Goal: Check status: Check status

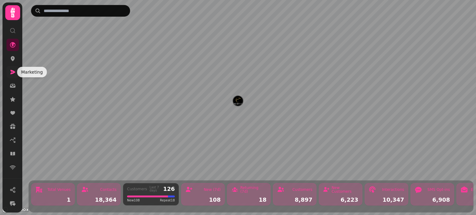
click at [13, 72] on icon at bounding box center [13, 72] width 5 height 4
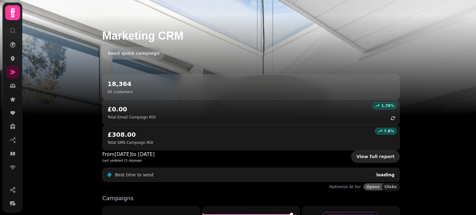
click at [374, 151] on link "View full report" at bounding box center [375, 157] width 49 height 12
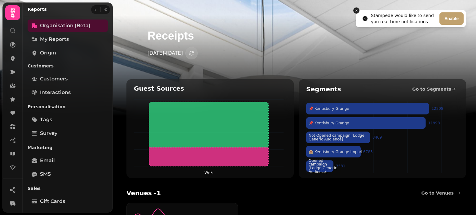
click at [356, 10] on icon "Close toast" at bounding box center [357, 11] width 4 height 4
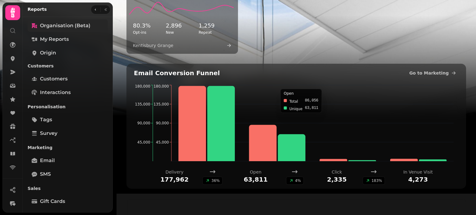
scroll to position [210, 0]
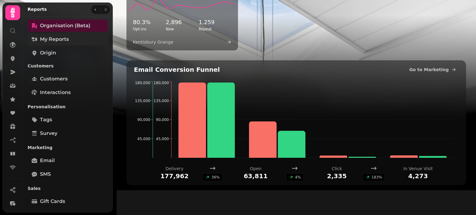
click at [51, 39] on span "My Reports" at bounding box center [54, 39] width 29 height 7
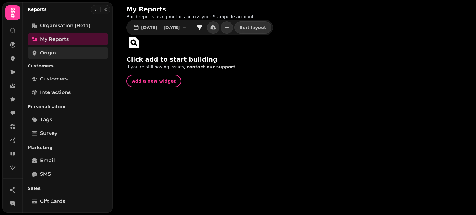
click at [51, 54] on span "Origin" at bounding box center [48, 52] width 16 height 7
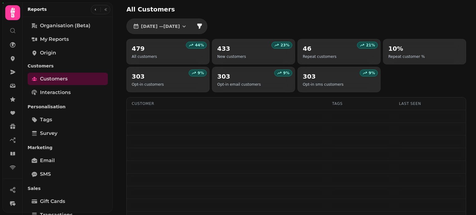
select select "**"
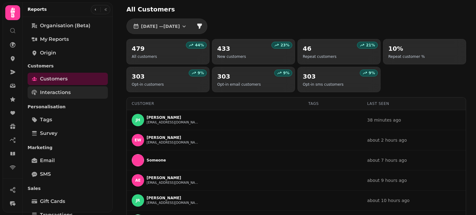
click at [57, 93] on span "Interactions" at bounding box center [55, 92] width 31 height 7
select select "**"
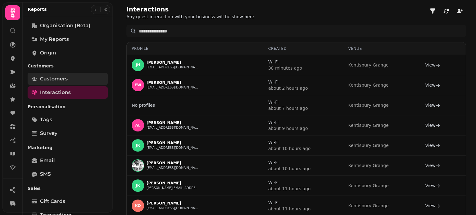
click at [56, 79] on span "Customers" at bounding box center [54, 78] width 28 height 7
select select "**"
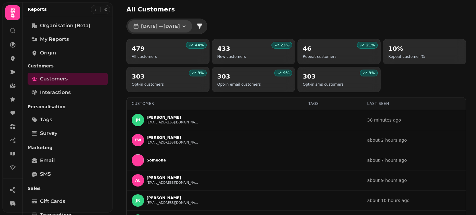
click at [187, 26] on icon "button" at bounding box center [184, 26] width 6 height 6
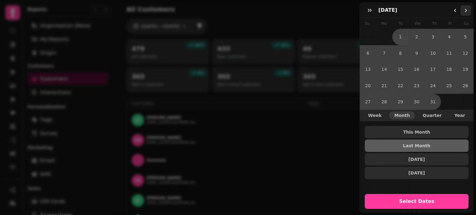
click at [466, 8] on icon "Go to the Next Month" at bounding box center [465, 10] width 5 height 5
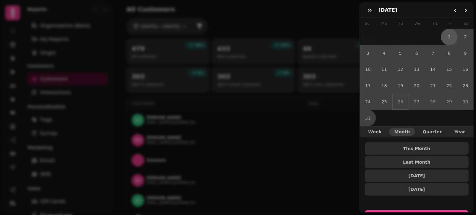
click at [446, 35] on button "1" at bounding box center [449, 37] width 16 height 16
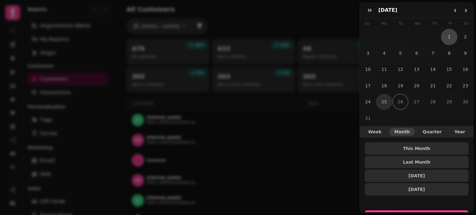
click at [382, 98] on button "25" at bounding box center [384, 102] width 16 height 16
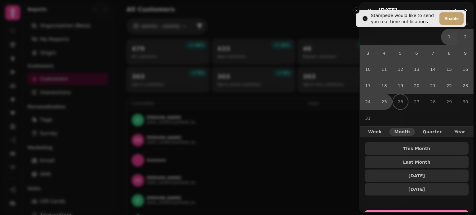
click at [419, 211] on button "Select Dates" at bounding box center [417, 218] width 104 height 15
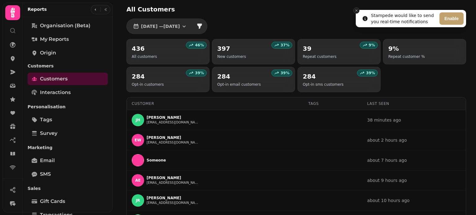
click at [354, 10] on button "Close toast" at bounding box center [356, 10] width 6 height 6
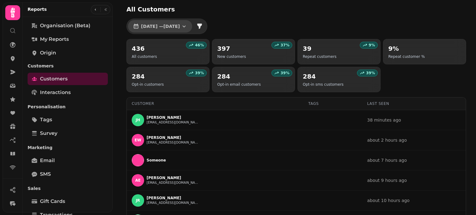
click at [180, 26] on span "1 Aug, 2025 — 25 Aug, 2025" at bounding box center [160, 26] width 39 height 4
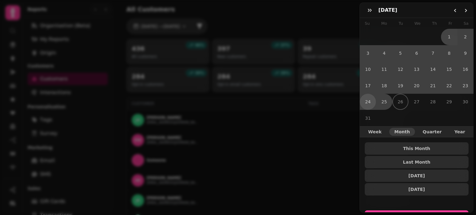
click at [369, 99] on button "24" at bounding box center [368, 102] width 16 height 16
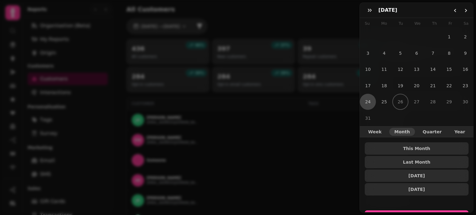
click at [411, 211] on button "Select Dates" at bounding box center [417, 218] width 104 height 15
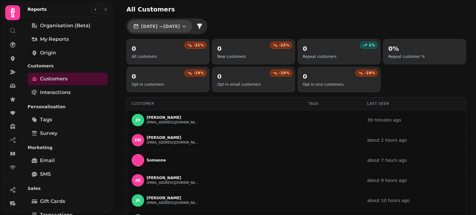
click at [188, 31] on button "24 Aug, 2025 — 24 Aug, 2025" at bounding box center [160, 26] width 64 height 12
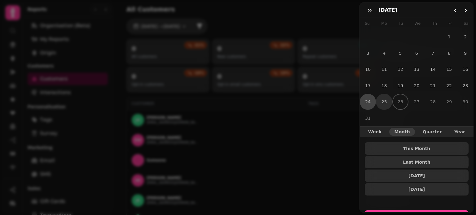
click at [386, 101] on button "25" at bounding box center [384, 102] width 16 height 16
click at [412, 211] on button "Select Dates" at bounding box center [417, 218] width 104 height 15
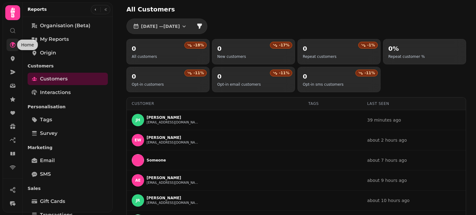
click at [11, 47] on icon at bounding box center [13, 45] width 6 height 6
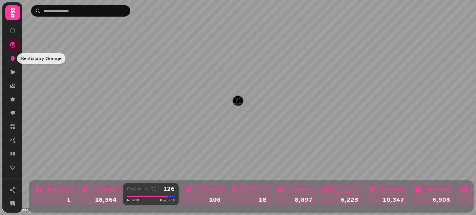
click at [11, 60] on icon at bounding box center [13, 58] width 4 height 5
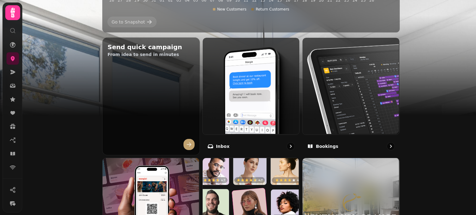
scroll to position [188, 0]
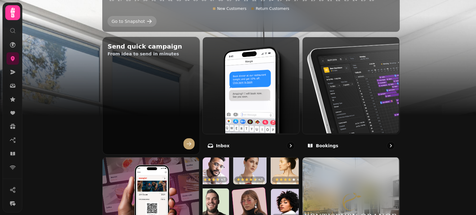
click at [146, 23] on icon at bounding box center [149, 21] width 6 height 6
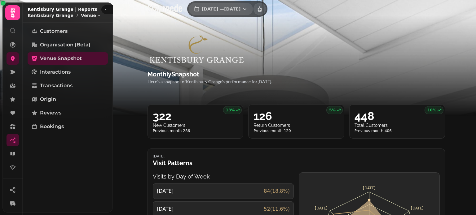
click at [248, 10] on icon "button" at bounding box center [245, 9] width 6 height 6
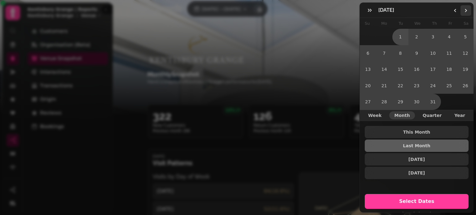
click at [466, 10] on polygon "Go to the Next Month" at bounding box center [466, 10] width 2 height 3
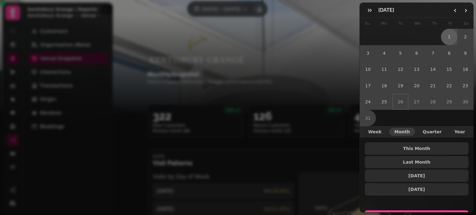
click at [444, 38] on button "1" at bounding box center [449, 37] width 16 height 16
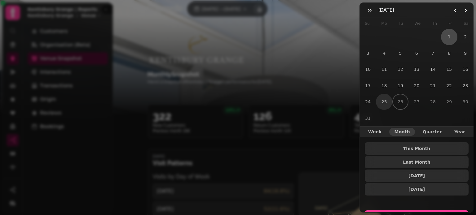
click at [383, 103] on button "25" at bounding box center [384, 102] width 16 height 16
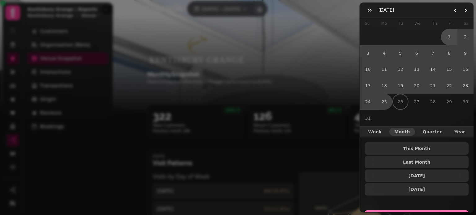
click at [408, 211] on button "Select Dates" at bounding box center [417, 218] width 104 height 15
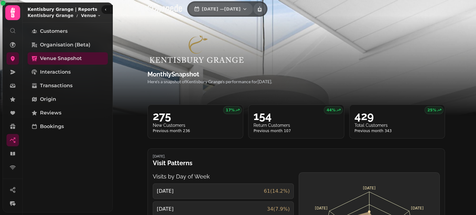
click at [241, 10] on span "1 Aug, 2025 — 25 Aug, 2025" at bounding box center [221, 9] width 39 height 4
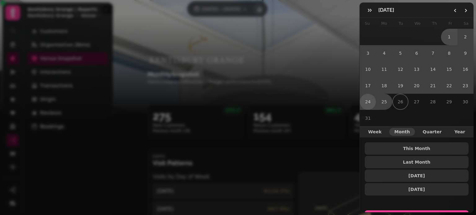
click at [367, 98] on button "24" at bounding box center [368, 102] width 16 height 16
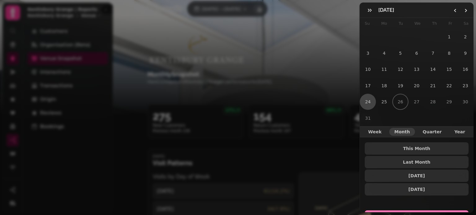
click at [409, 211] on button "Select Dates" at bounding box center [417, 218] width 104 height 15
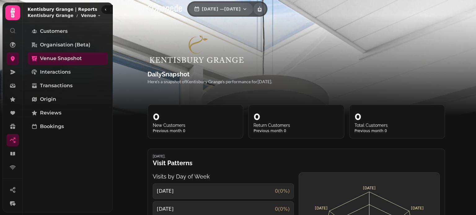
click at [248, 11] on icon "button" at bounding box center [245, 9] width 6 height 6
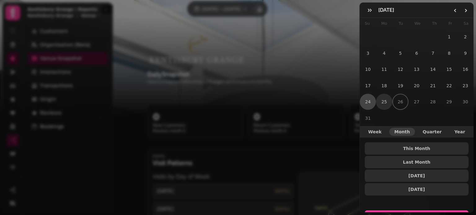
click at [383, 99] on button "25" at bounding box center [384, 102] width 16 height 16
click at [417, 211] on button "Select Dates" at bounding box center [417, 218] width 104 height 15
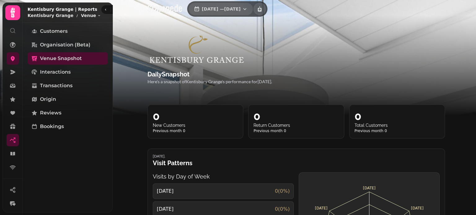
click at [253, 5] on button "25 Aug, 2025 — 25 Aug, 2025" at bounding box center [221, 9] width 64 height 12
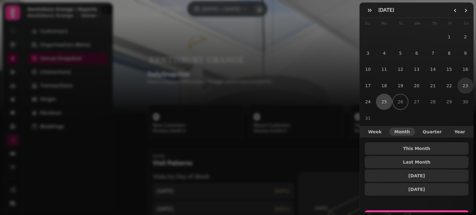
click at [459, 84] on button "23" at bounding box center [465, 86] width 16 height 16
click at [410, 211] on button "Select Dates" at bounding box center [417, 218] width 104 height 15
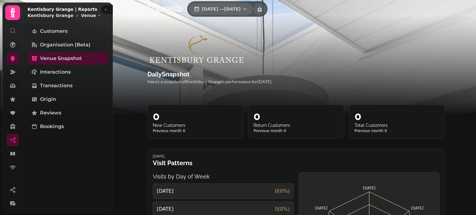
click at [248, 8] on icon "button" at bounding box center [245, 9] width 6 height 6
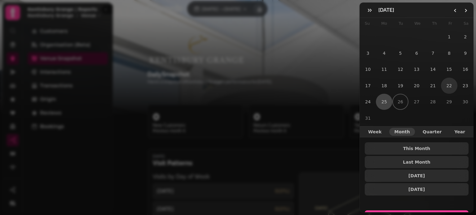
click at [445, 83] on button "22" at bounding box center [449, 86] width 16 height 16
click at [422, 211] on button "Select Dates" at bounding box center [417, 218] width 104 height 15
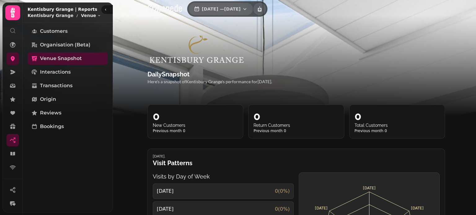
click at [241, 7] on span "22 Aug, 2025 — 22 Aug, 2025" at bounding box center [221, 9] width 39 height 4
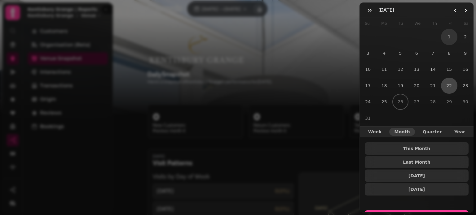
click at [447, 36] on button "1" at bounding box center [449, 37] width 16 height 16
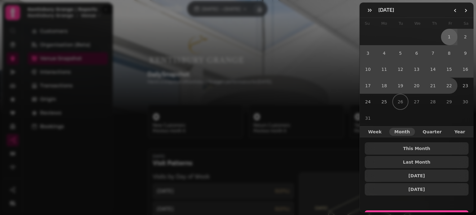
click at [447, 36] on button "1" at bounding box center [449, 37] width 16 height 16
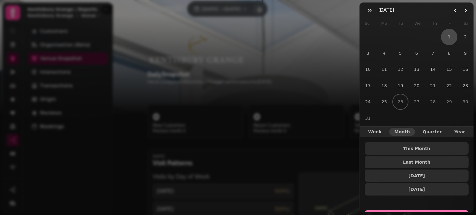
click at [418, 211] on button "Select Dates" at bounding box center [417, 218] width 104 height 15
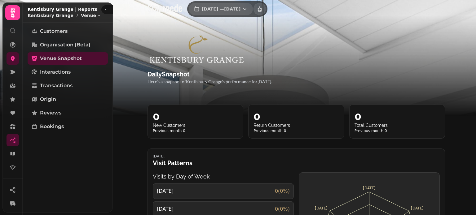
click at [241, 7] on span "1 Aug, 2025 — 1 Aug, 2025" at bounding box center [221, 9] width 39 height 4
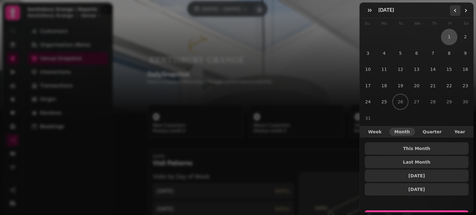
click at [456, 10] on icon "Go to the Previous Month" at bounding box center [455, 10] width 5 height 5
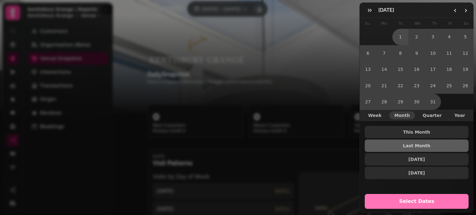
click at [419, 199] on span "Select Dates" at bounding box center [416, 201] width 89 height 5
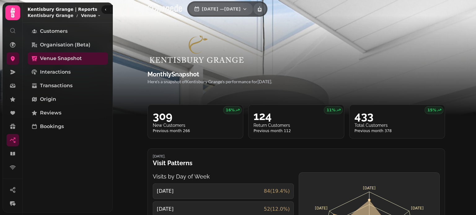
click at [241, 11] on span "1 Jul, 2025 — 31 Jul, 2025" at bounding box center [221, 9] width 39 height 4
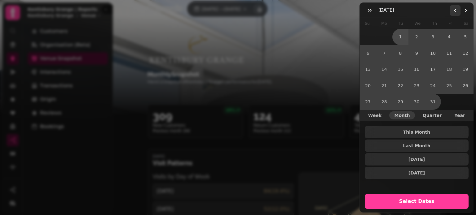
click at [454, 11] on icon "Go to the Previous Month" at bounding box center [455, 10] width 5 height 5
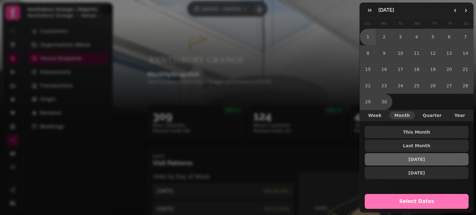
click at [415, 199] on span "Select Dates" at bounding box center [416, 201] width 89 height 5
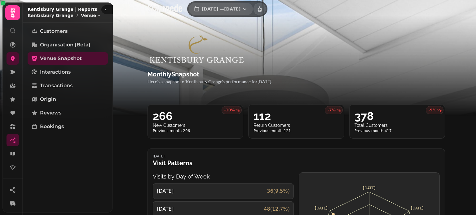
click at [241, 10] on span "1 Jun, 2025 — 30 Jun, 2025" at bounding box center [221, 9] width 39 height 4
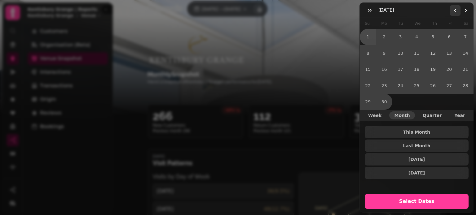
click at [453, 12] on icon "Go to the Previous Month" at bounding box center [455, 10] width 5 height 5
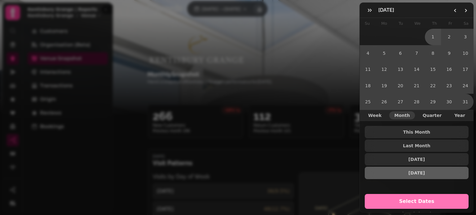
click at [416, 199] on span "Select Dates" at bounding box center [416, 201] width 89 height 5
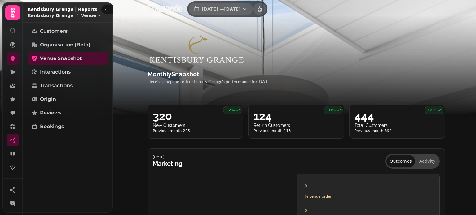
click at [248, 9] on icon "button" at bounding box center [245, 9] width 6 height 6
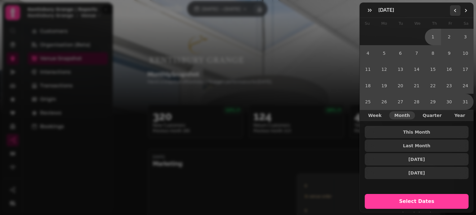
click at [454, 7] on button "Go to the Previous Month" at bounding box center [455, 10] width 11 height 11
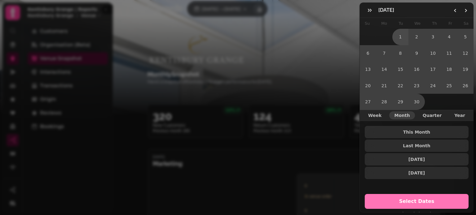
click at [417, 199] on span "Select Dates" at bounding box center [416, 201] width 89 height 5
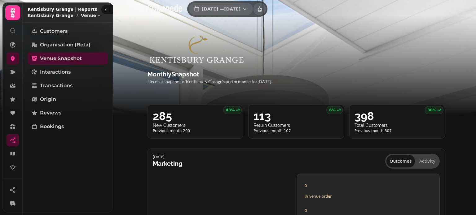
click at [248, 10] on icon "button" at bounding box center [245, 9] width 6 height 6
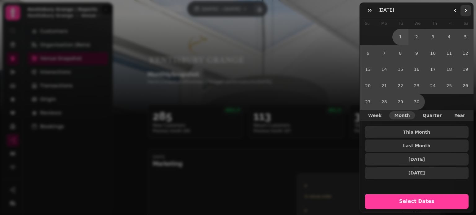
click at [466, 13] on icon "Go to the Next Month" at bounding box center [465, 10] width 5 height 5
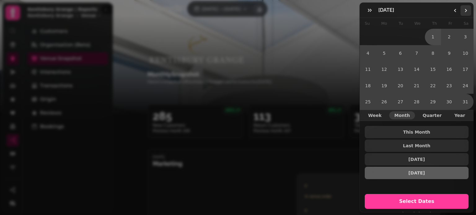
click at [466, 13] on icon "Go to the Next Month" at bounding box center [465, 10] width 5 height 5
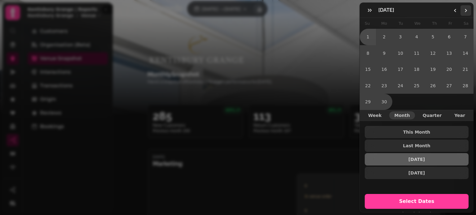
click at [466, 13] on icon "Go to the Next Month" at bounding box center [465, 10] width 5 height 5
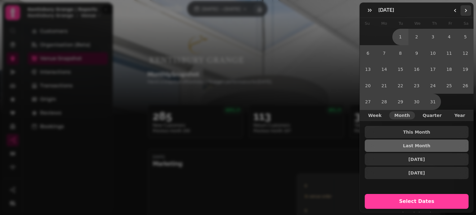
click at [466, 13] on icon "Go to the Next Month" at bounding box center [465, 10] width 5 height 5
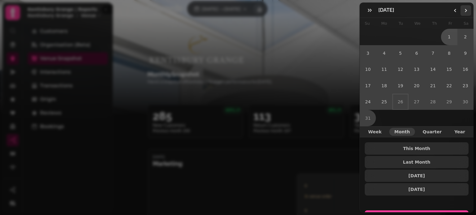
click at [466, 13] on icon "Go to the Next Month" at bounding box center [465, 10] width 5 height 5
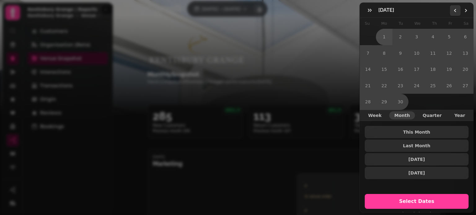
click at [456, 10] on icon "Go to the Previous Month" at bounding box center [455, 10] width 5 height 5
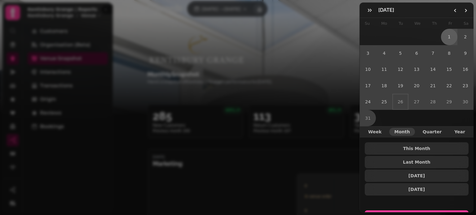
click at [441, 38] on button "1" at bounding box center [449, 37] width 16 height 16
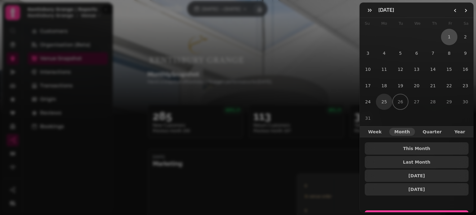
click at [383, 100] on button "25" at bounding box center [384, 102] width 16 height 16
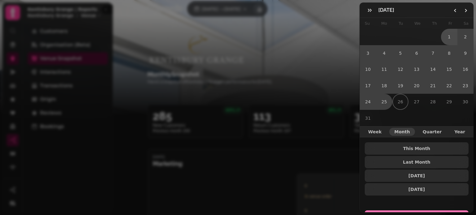
click at [419, 211] on button "Select Dates" at bounding box center [417, 218] width 104 height 15
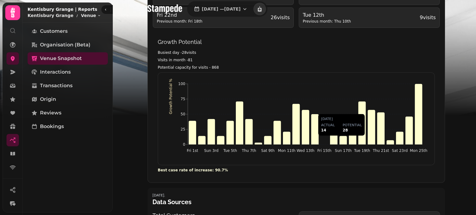
scroll to position [369, 0]
